Goal: Transaction & Acquisition: Purchase product/service

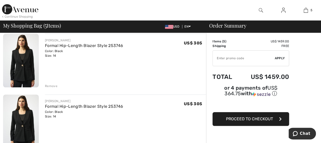
scroll to position [230, 0]
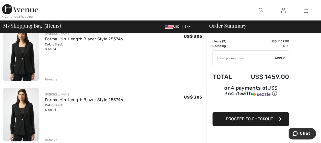
click at [51, 79] on div "Remove" at bounding box center [51, 79] width 13 height 5
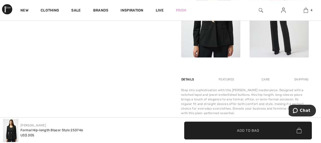
scroll to position [255, 0]
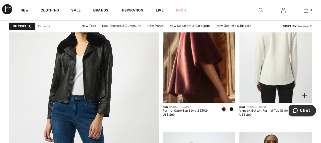
scroll to position [1174, 0]
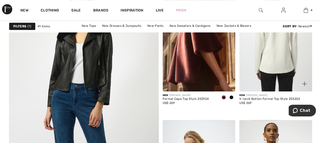
click at [273, 65] on img at bounding box center [275, 36] width 73 height 109
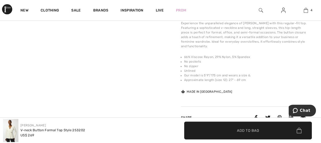
scroll to position [332, 0]
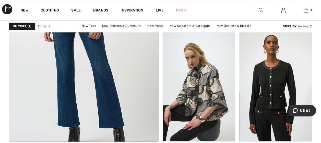
scroll to position [1276, 0]
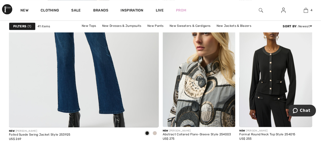
click at [204, 69] on img at bounding box center [199, 72] width 73 height 109
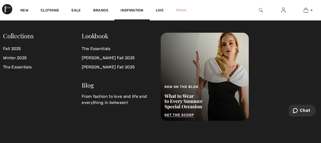
click at [280, 124] on div "Collections Fall 2025 Winter 2025 The Essentials Lookbook The Essentials Joseph…" at bounding box center [160, 81] width 321 height 122
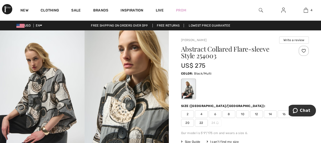
click at [256, 115] on span "12" at bounding box center [256, 114] width 13 height 8
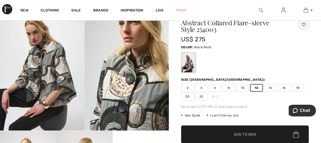
scroll to position [26, 0]
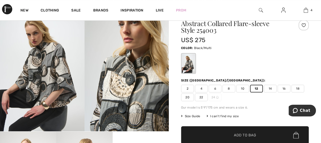
click at [243, 138] on span "✔ Added to Bag Add to Bag" at bounding box center [245, 135] width 128 height 18
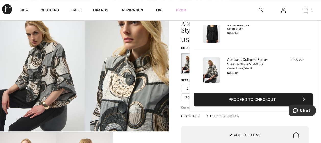
scroll to position [0, 0]
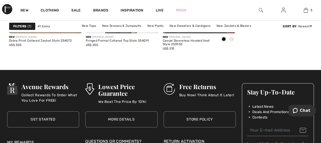
scroll to position [1786, 0]
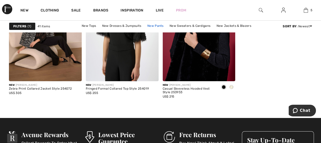
click at [145, 23] on link "New Pants" at bounding box center [155, 25] width 21 height 7
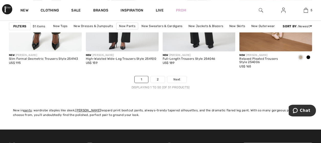
scroll to position [2092, 0]
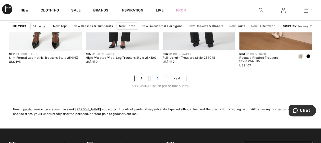
click at [162, 76] on link "2" at bounding box center [158, 78] width 14 height 7
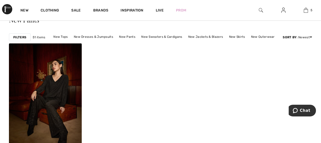
scroll to position [26, 0]
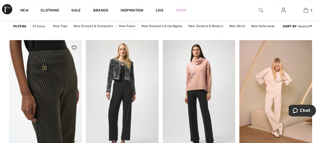
scroll to position [1965, 0]
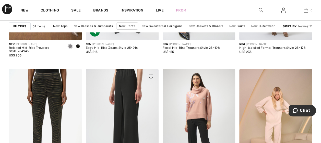
click at [133, 121] on img at bounding box center [122, 123] width 73 height 109
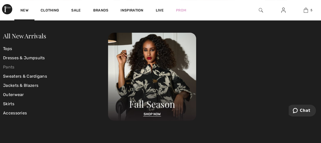
click at [15, 65] on link "Pants" at bounding box center [55, 67] width 105 height 9
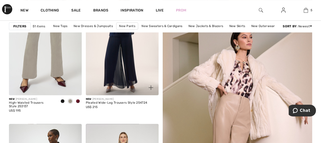
scroll to position [102, 0]
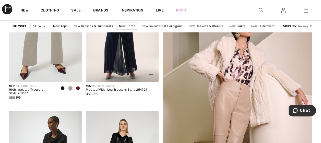
click at [108, 55] on img at bounding box center [122, 27] width 73 height 109
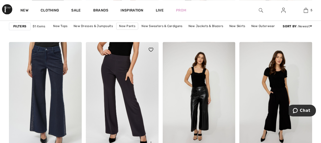
scroll to position [459, 0]
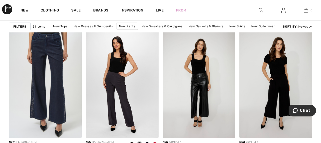
click at [18, 26] on strong "Filters" at bounding box center [19, 26] width 13 height 5
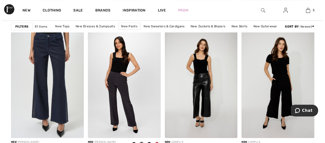
scroll to position [463, 0]
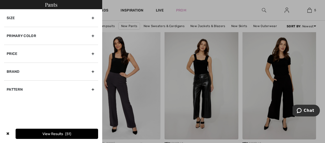
click at [84, 68] on div "Brand" at bounding box center [51, 72] width 94 height 18
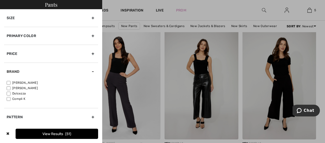
click at [10, 81] on input"] "[PERSON_NAME]" at bounding box center [9, 83] width 4 height 4
checkbox input"] "true"
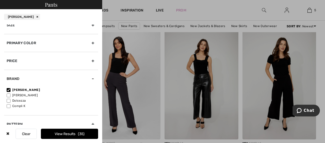
scroll to position [16, 0]
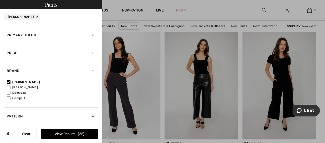
click at [69, 132] on button "View Results 35" at bounding box center [69, 134] width 57 height 10
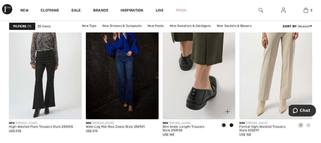
scroll to position [919, 0]
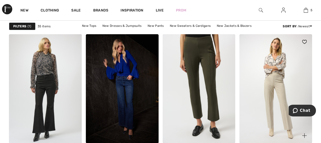
click at [272, 88] on img at bounding box center [275, 88] width 73 height 109
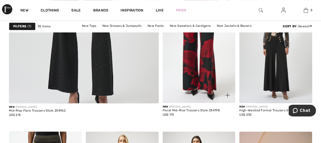
scroll to position [1301, 0]
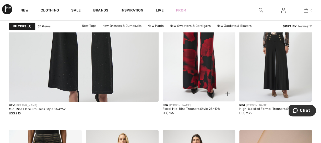
click at [189, 65] on img at bounding box center [199, 46] width 73 height 109
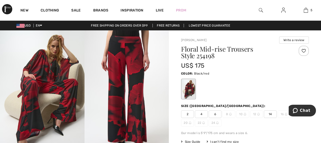
click at [269, 114] on span "14" at bounding box center [270, 114] width 13 height 8
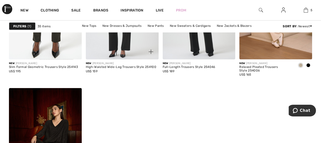
scroll to position [1480, 0]
